Goal: Communication & Community: Connect with others

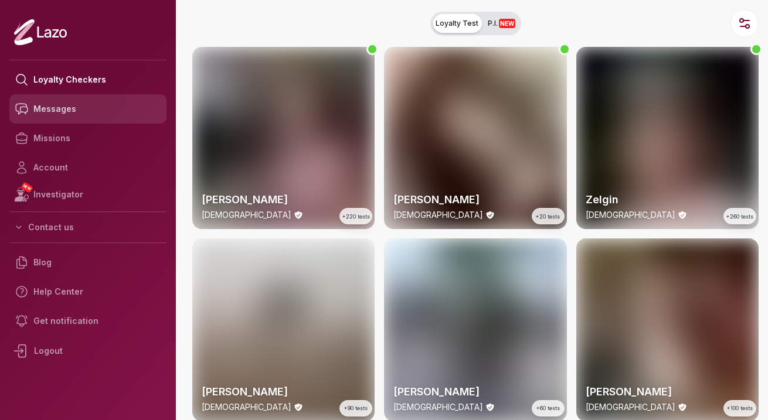
click at [87, 111] on link "Messages" at bounding box center [87, 108] width 157 height 29
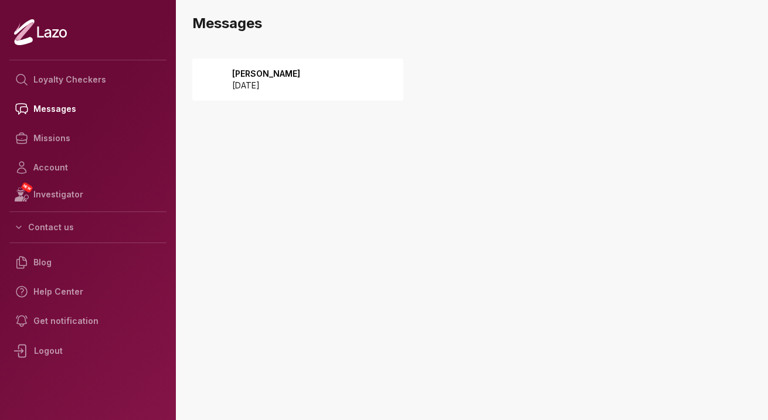
click at [304, 92] on div "[PERSON_NAME] [DATE]" at bounding box center [297, 80] width 211 height 42
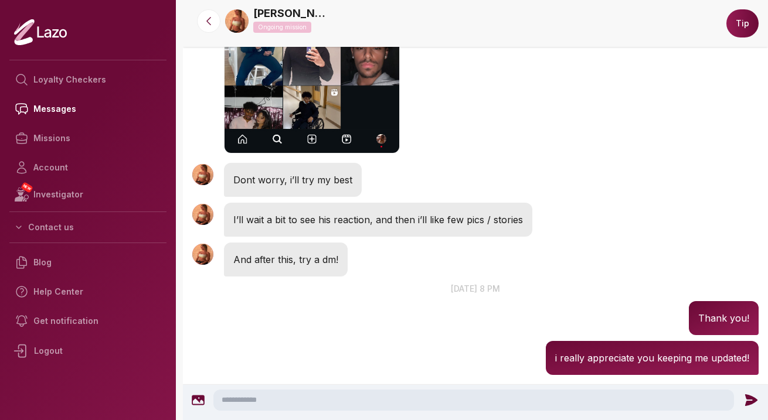
scroll to position [2908, 0]
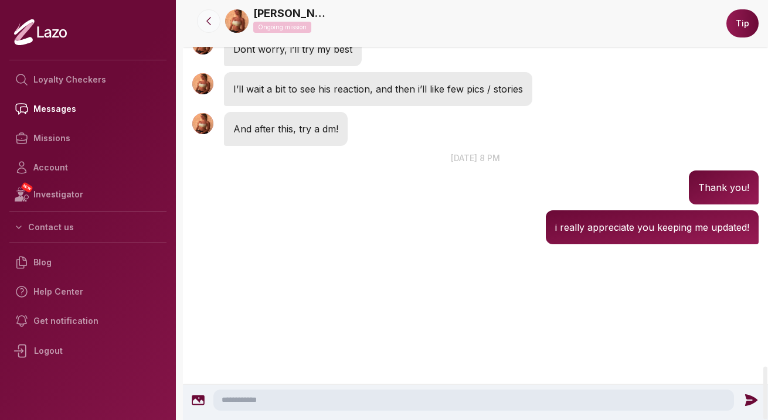
click at [206, 19] on icon at bounding box center [209, 21] width 12 height 12
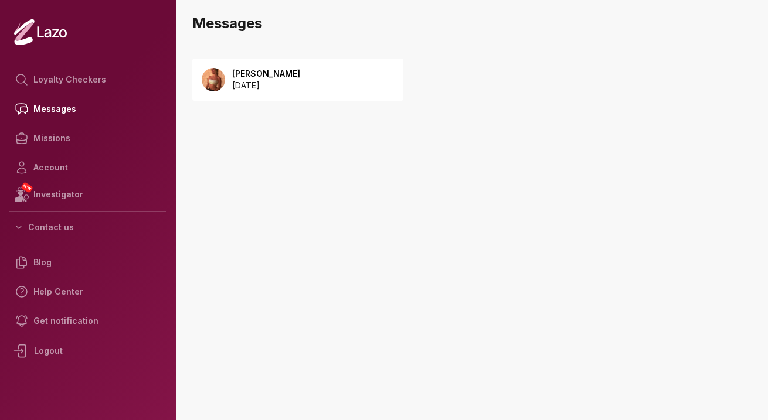
drag, startPoint x: 272, startPoint y: 91, endPoint x: 277, endPoint y: 164, distance: 72.3
click at [277, 164] on div "[PERSON_NAME] [DATE]" at bounding box center [475, 139] width 585 height 185
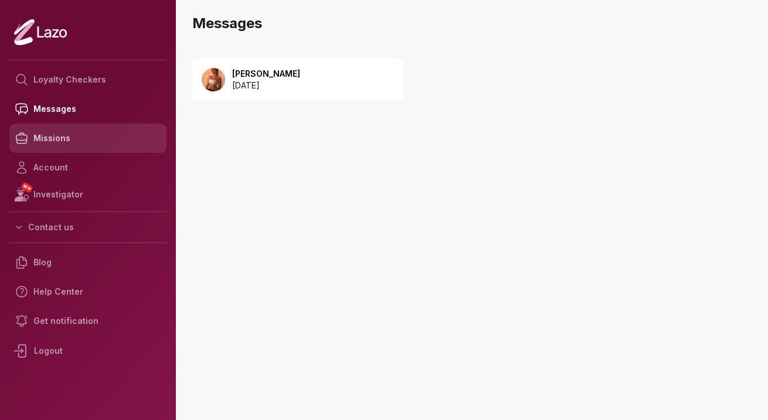
click at [80, 137] on link "Missions" at bounding box center [87, 138] width 157 height 29
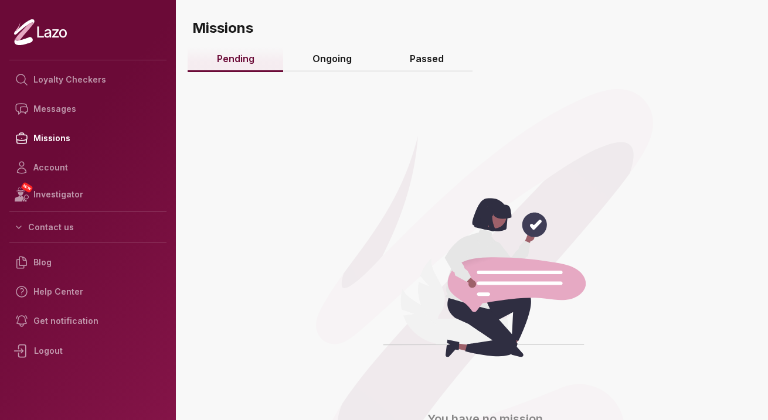
click at [345, 58] on link "Ongoing" at bounding box center [331, 59] width 97 height 25
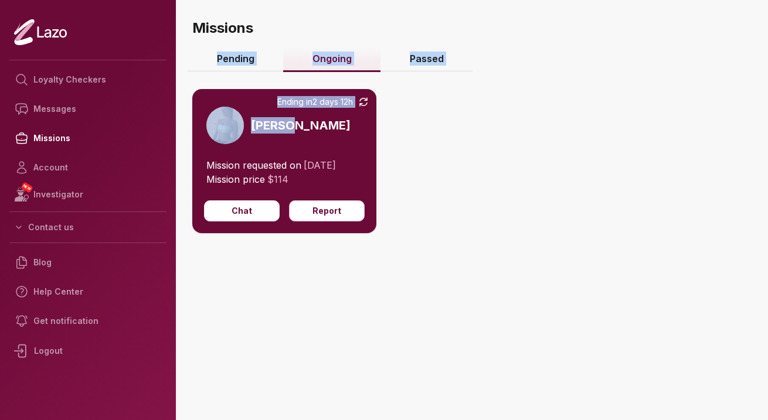
drag, startPoint x: 428, startPoint y: 151, endPoint x: 378, endPoint y: 41, distance: 120.4
click at [378, 41] on main "Missions Pending Ongoing Passed Ending in 2 days 12h Sharon Mission requested o…" at bounding box center [475, 210] width 585 height 420
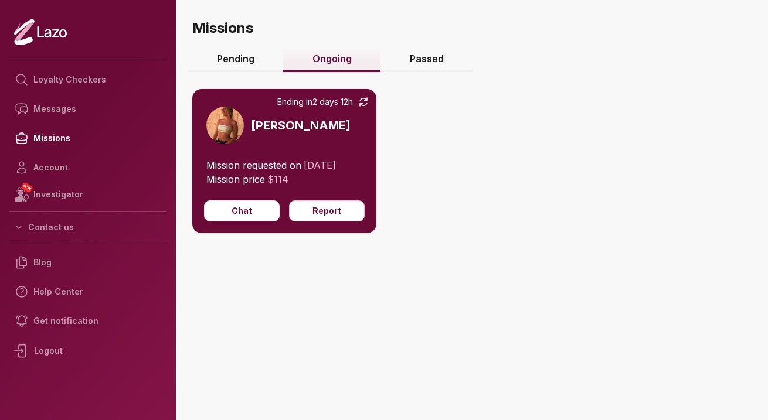
click at [341, 35] on h3 "Missions" at bounding box center [478, 23] width 580 height 47
